Goal: Check status: Check status

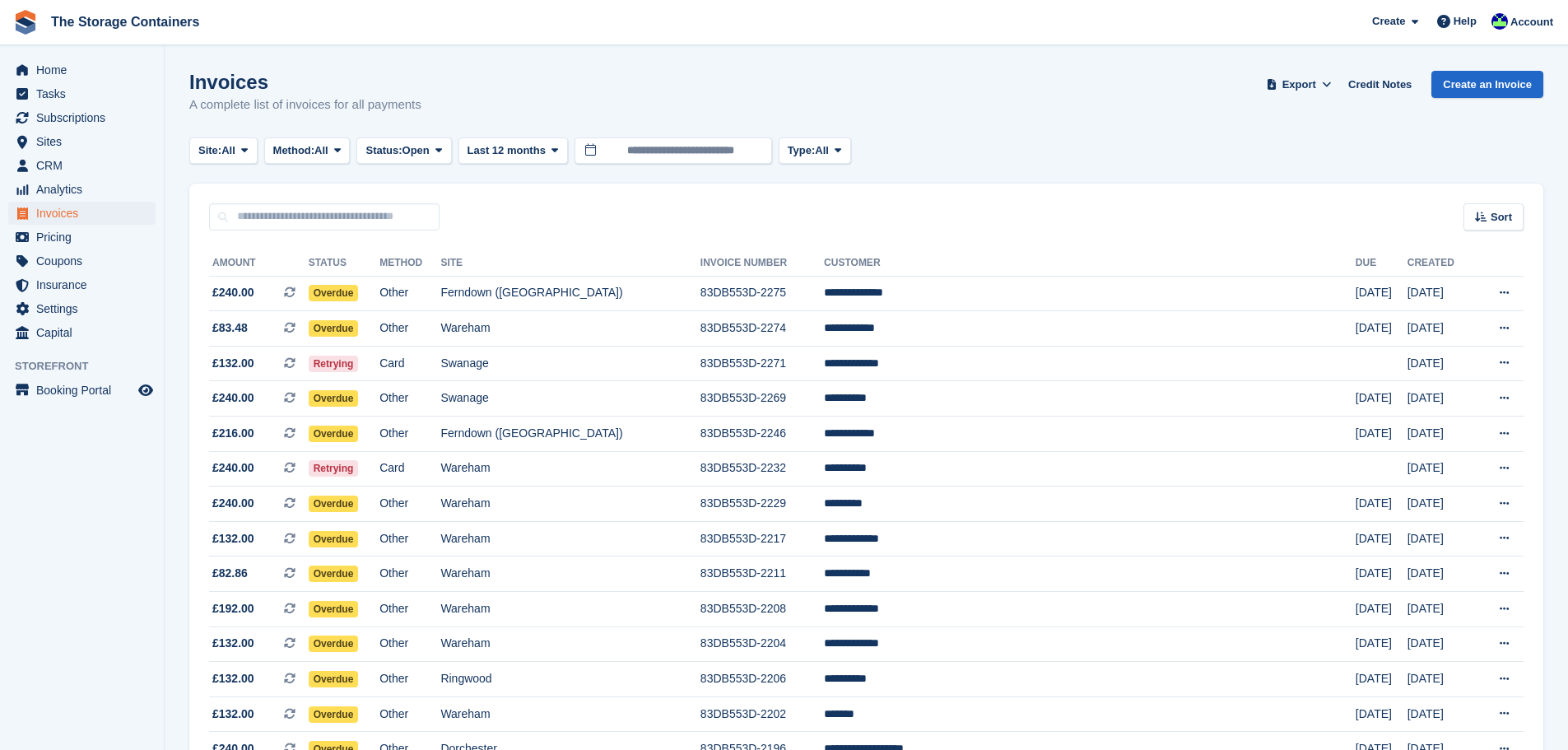
scroll to position [344, 0]
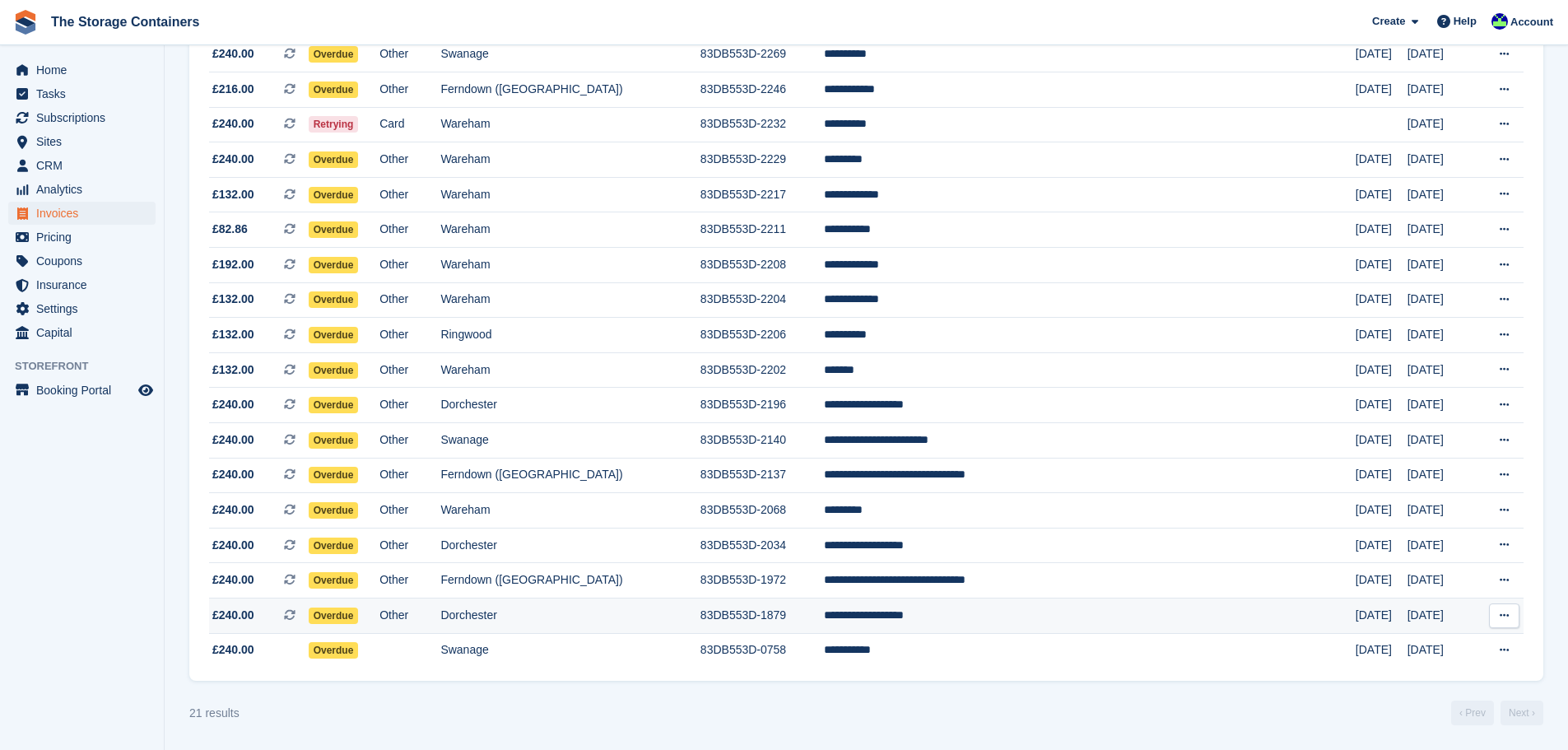
click at [933, 611] on td "**********" at bounding box center [1089, 615] width 532 height 36
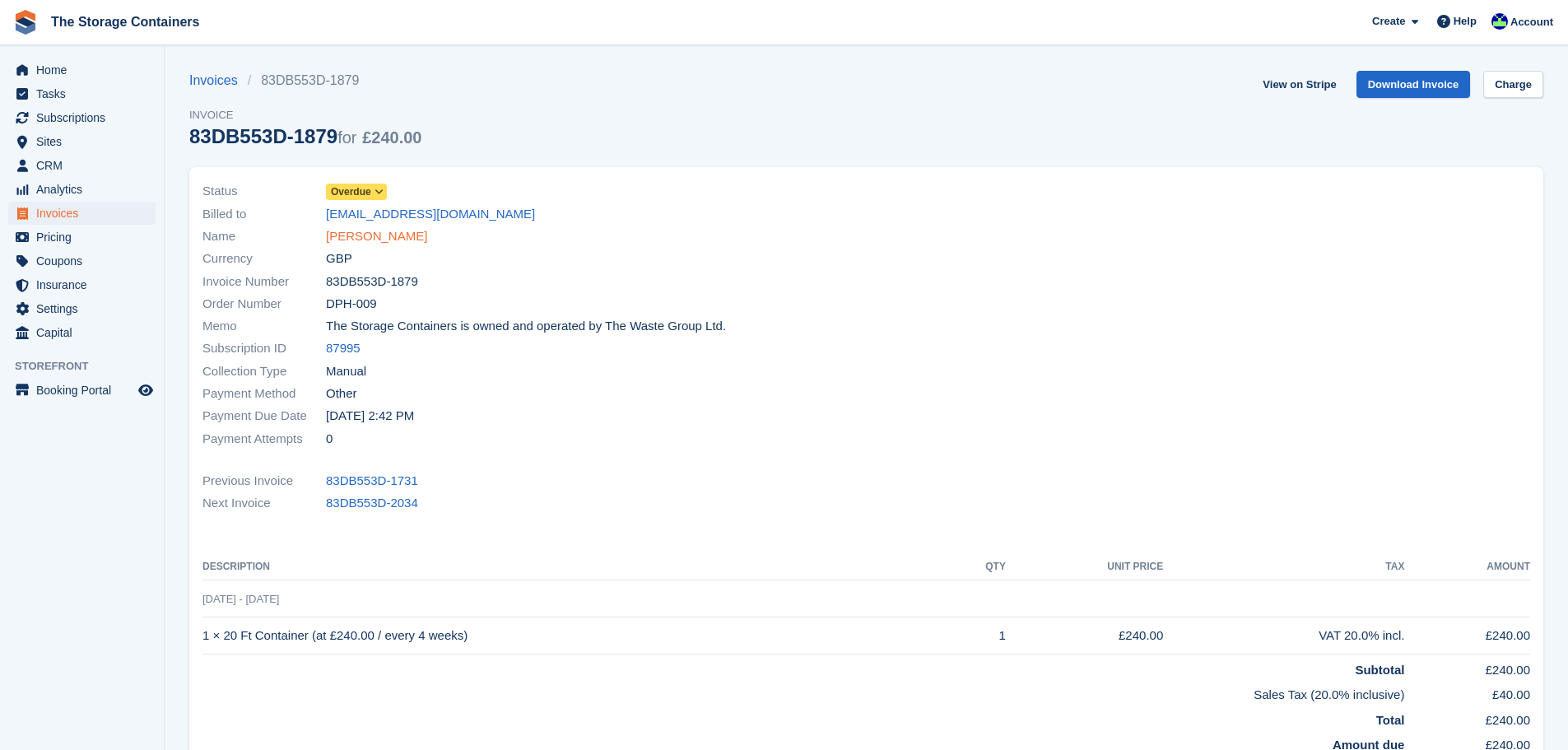
click at [391, 243] on link "Christopher Tarrant" at bounding box center [376, 237] width 101 height 19
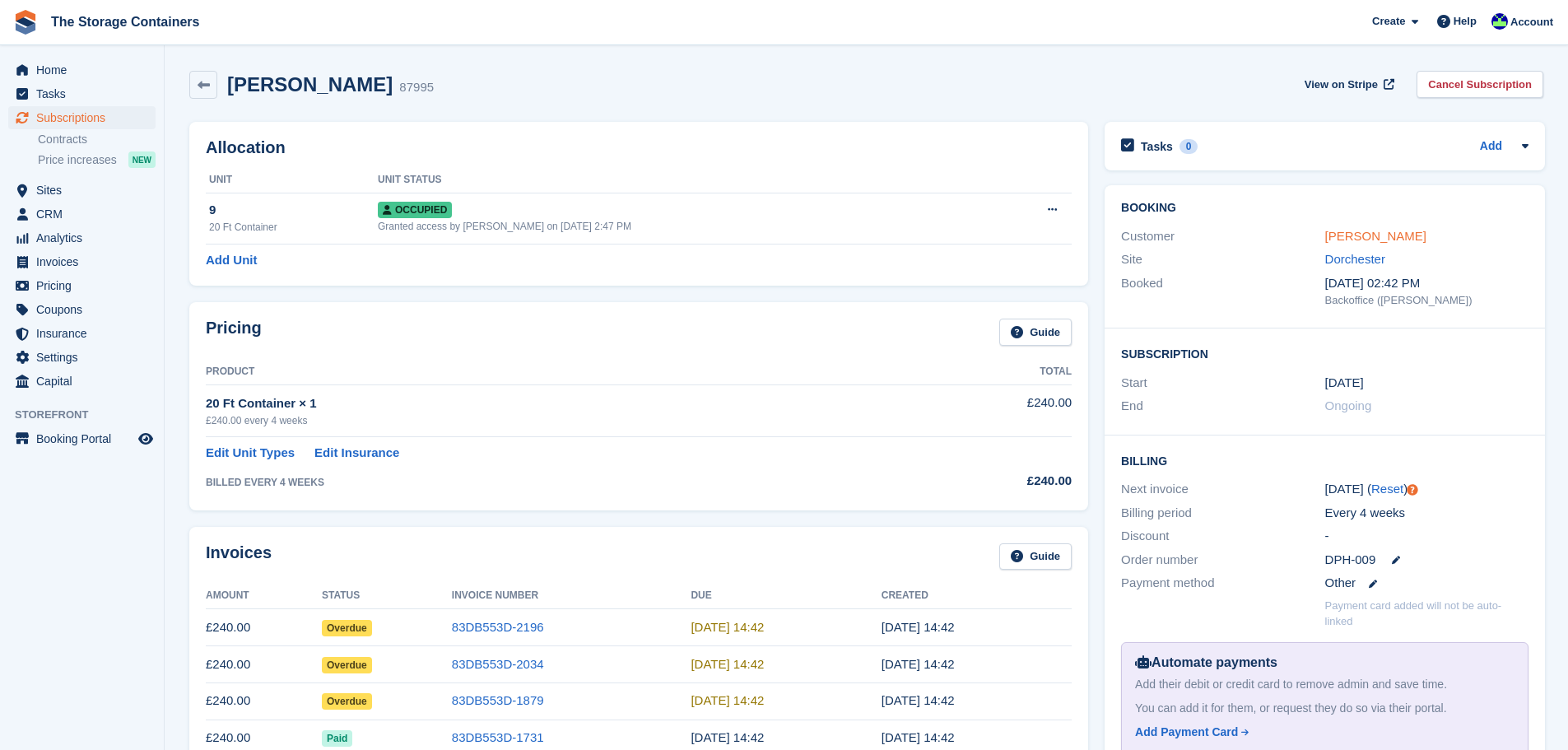
click at [1348, 241] on link "Christopher Tarrant" at bounding box center [1375, 236] width 101 height 14
